Goal: Information Seeking & Learning: Understand process/instructions

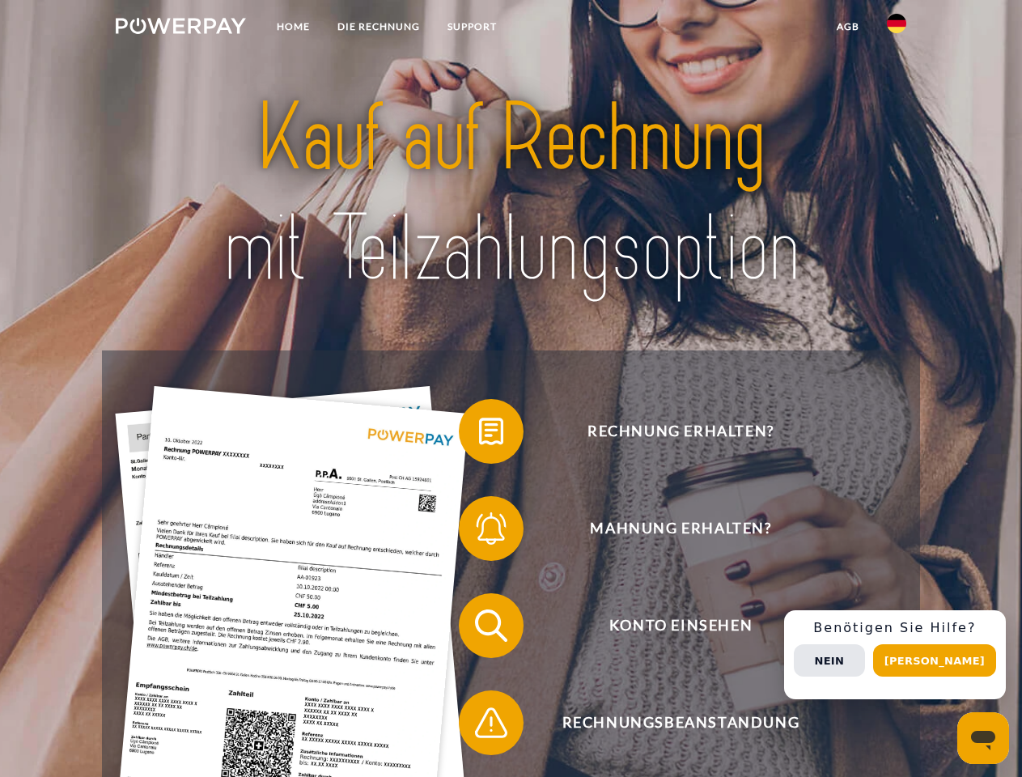
click at [180, 28] on img at bounding box center [181, 26] width 130 height 16
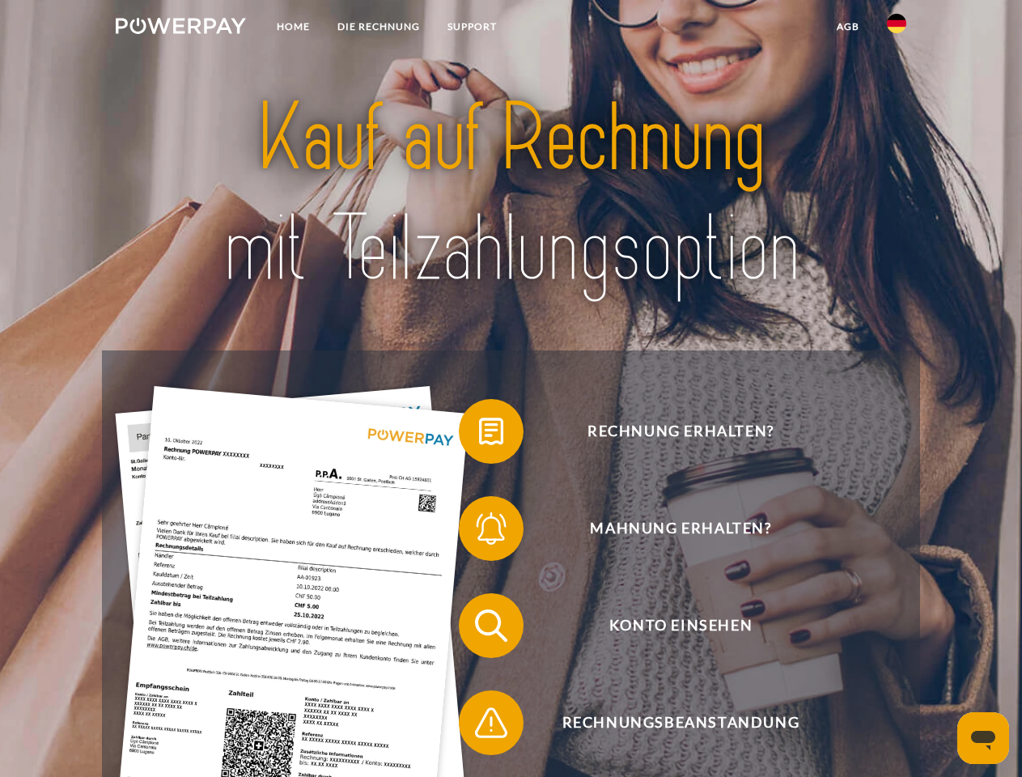
click at [897, 28] on img at bounding box center [896, 23] width 19 height 19
click at [847, 27] on link "agb" at bounding box center [848, 26] width 50 height 29
click at [479, 435] on span at bounding box center [467, 431] width 81 height 81
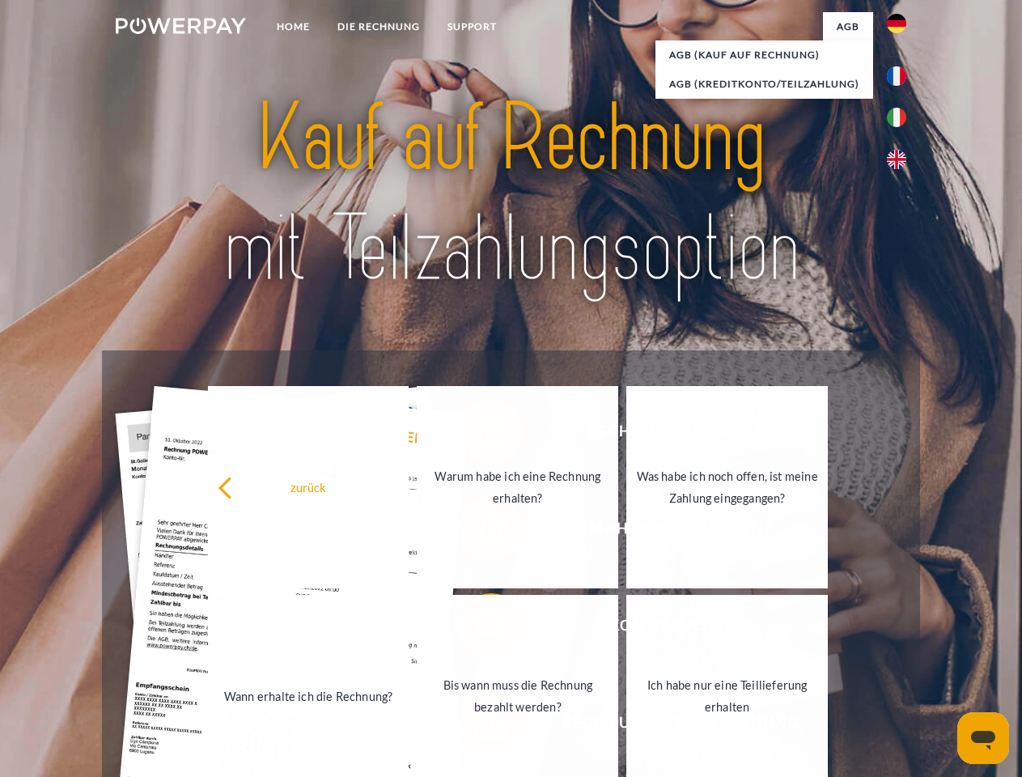
click at [410, 629] on link "Wann erhalte ich die Rechnung?" at bounding box center [309, 696] width 202 height 202
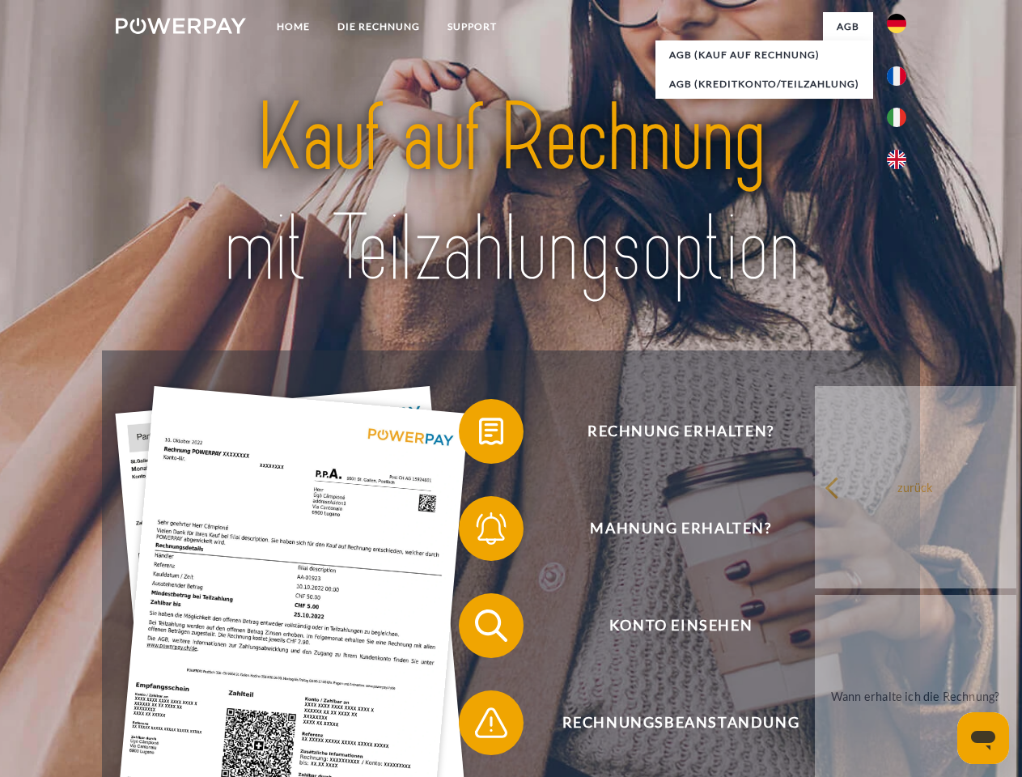
click at [479, 726] on span at bounding box center [467, 722] width 81 height 81
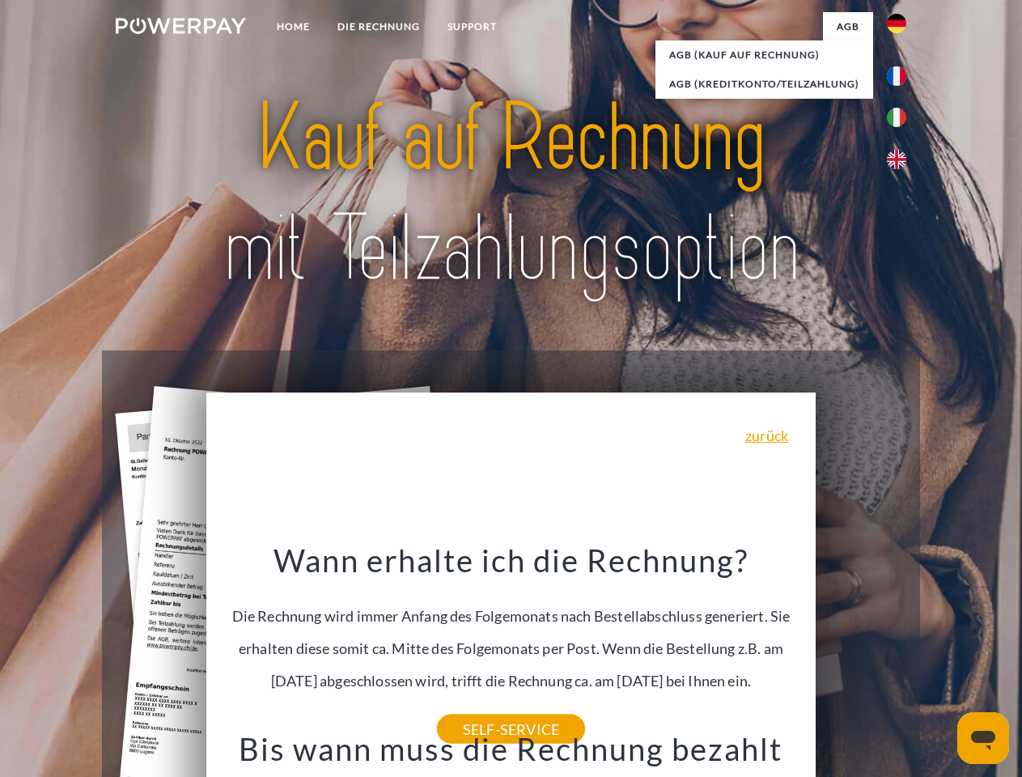
click at [861, 658] on span "Konto einsehen" at bounding box center [680, 625] width 397 height 65
click at [940, 660] on header "Home DIE RECHNUNG SUPPORT" at bounding box center [511, 559] width 1022 height 1118
